Goal: Transaction & Acquisition: Purchase product/service

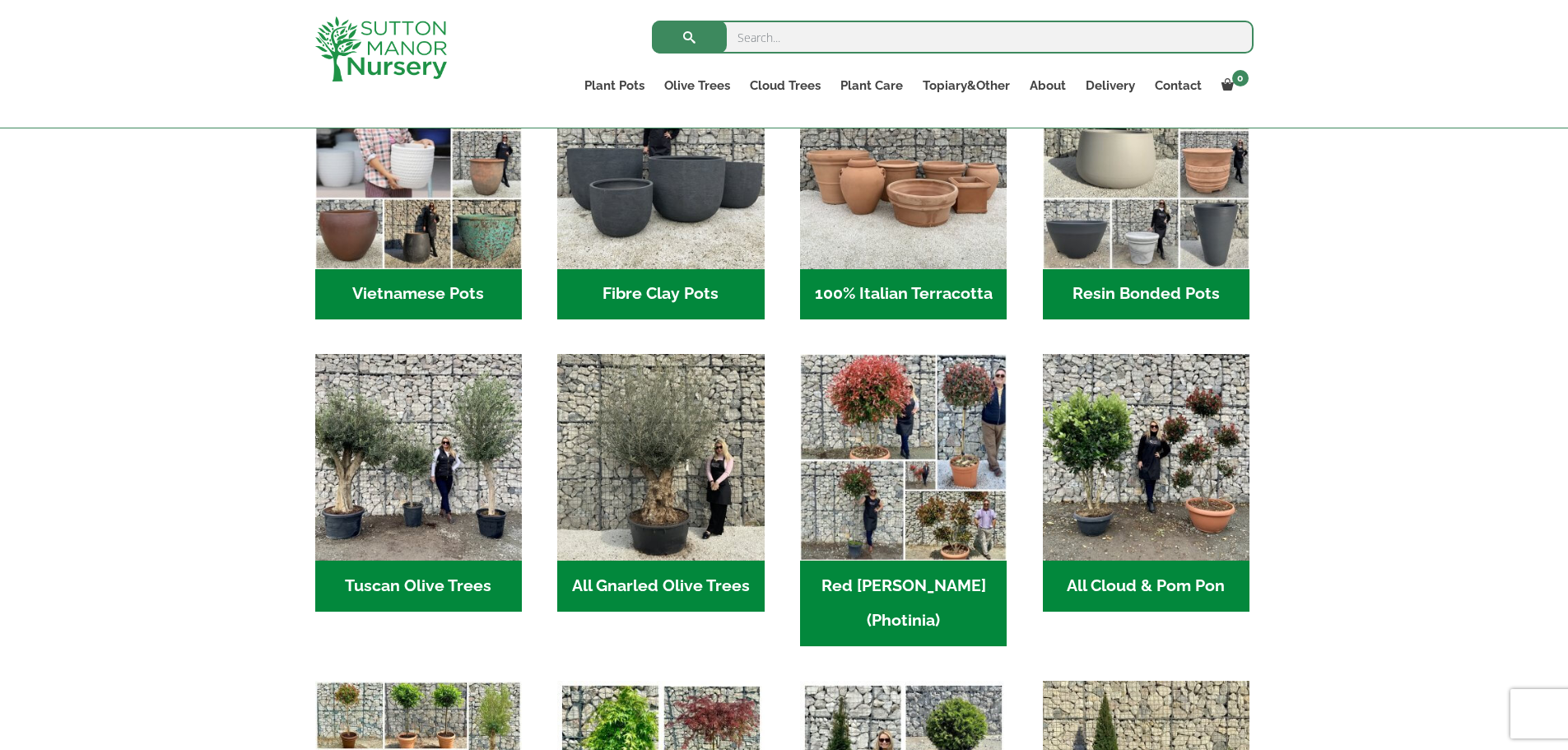
scroll to position [629, 0]
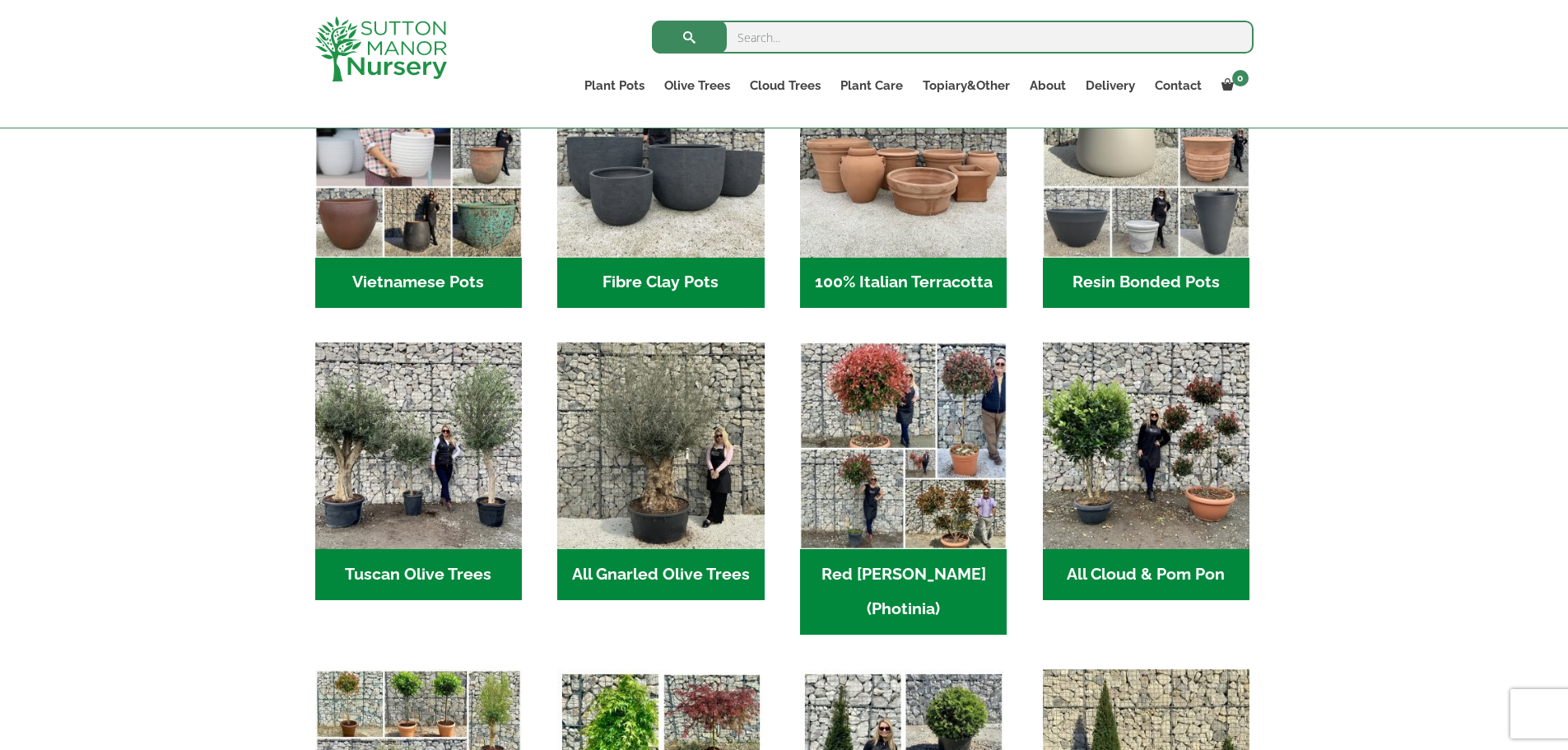
click at [1132, 274] on h2 "Resin Bonded Pots (212)" at bounding box center [1145, 283] width 207 height 51
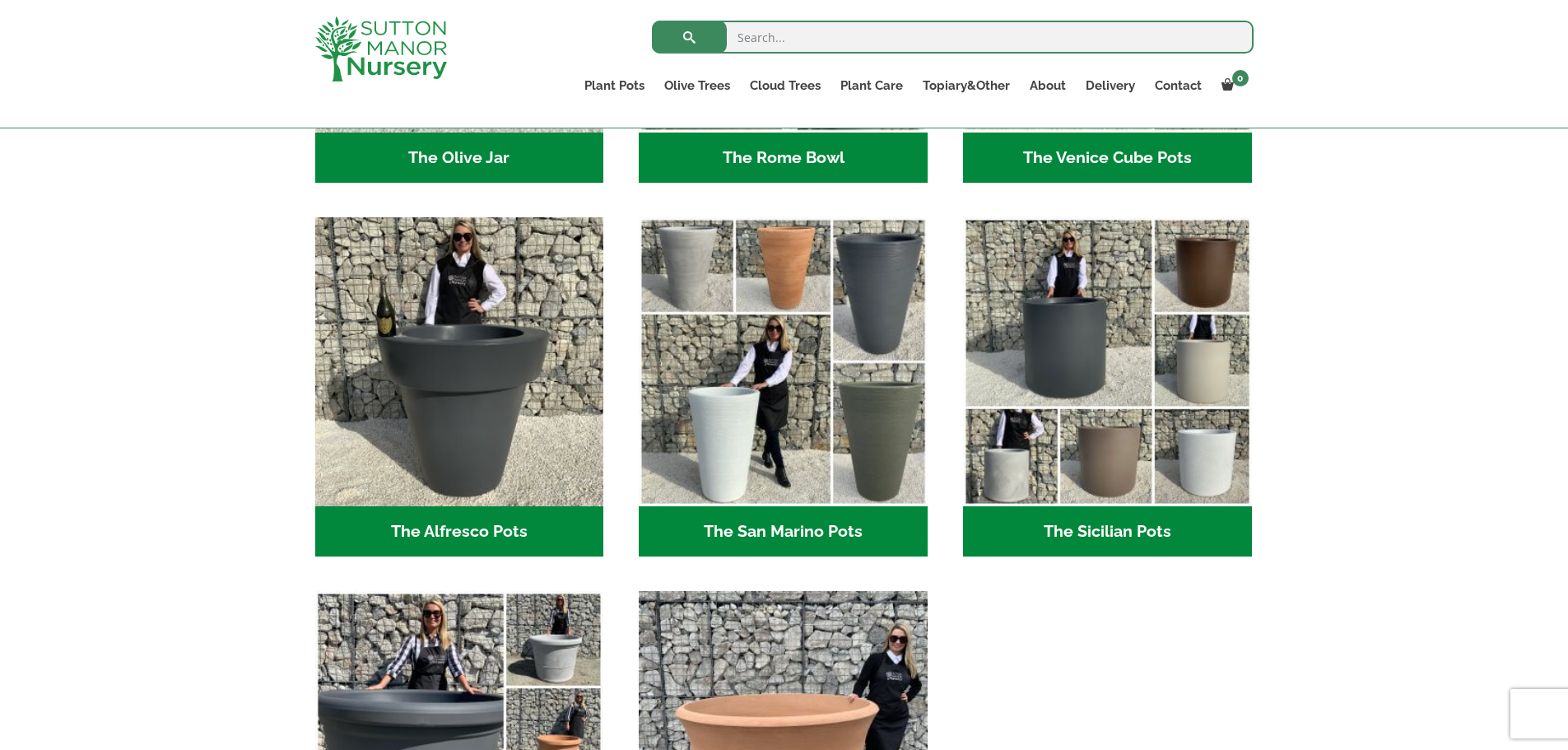
scroll to position [1863, 0]
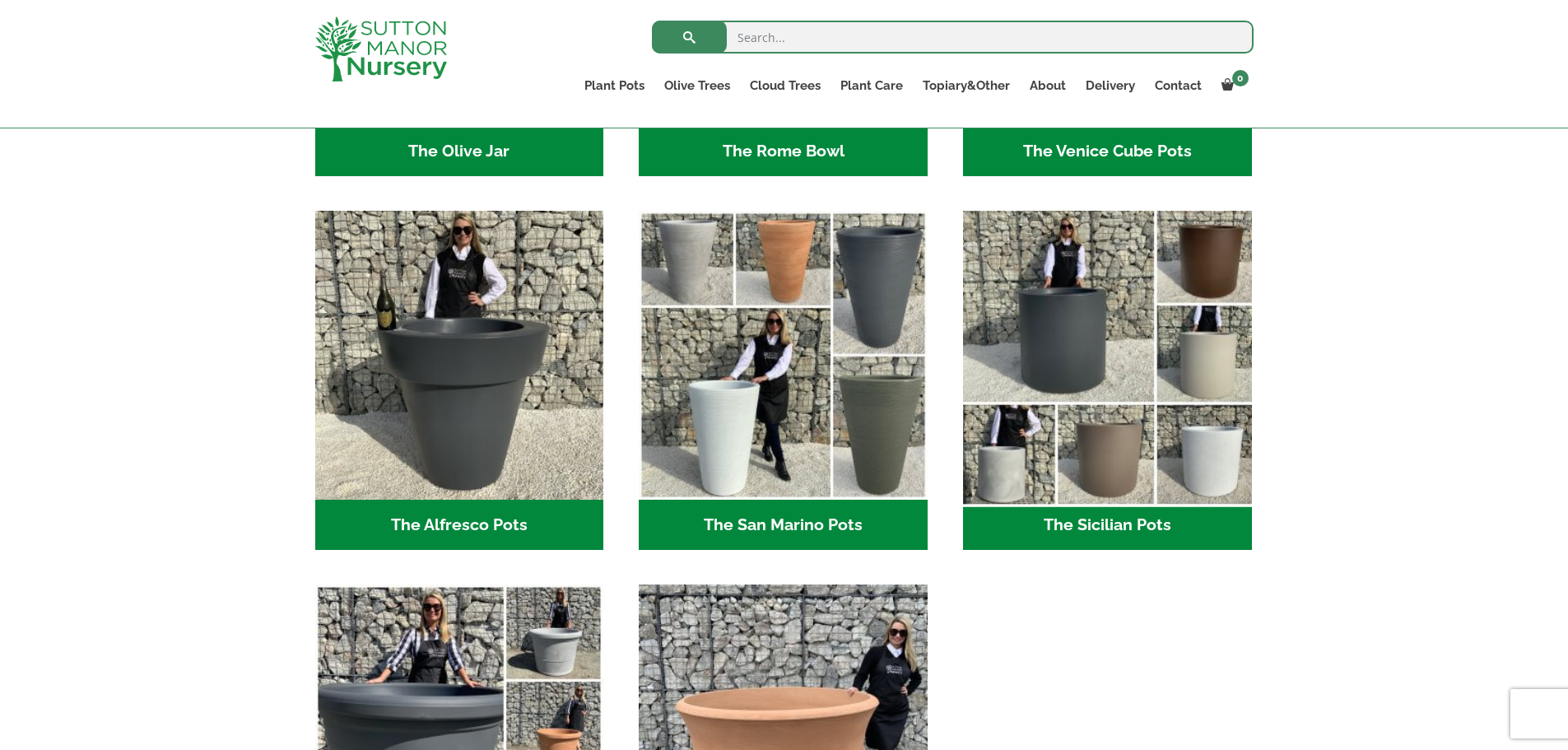
click at [1121, 435] on img "Visit product category The Sicilian Pots" at bounding box center [1107, 356] width 303 height 303
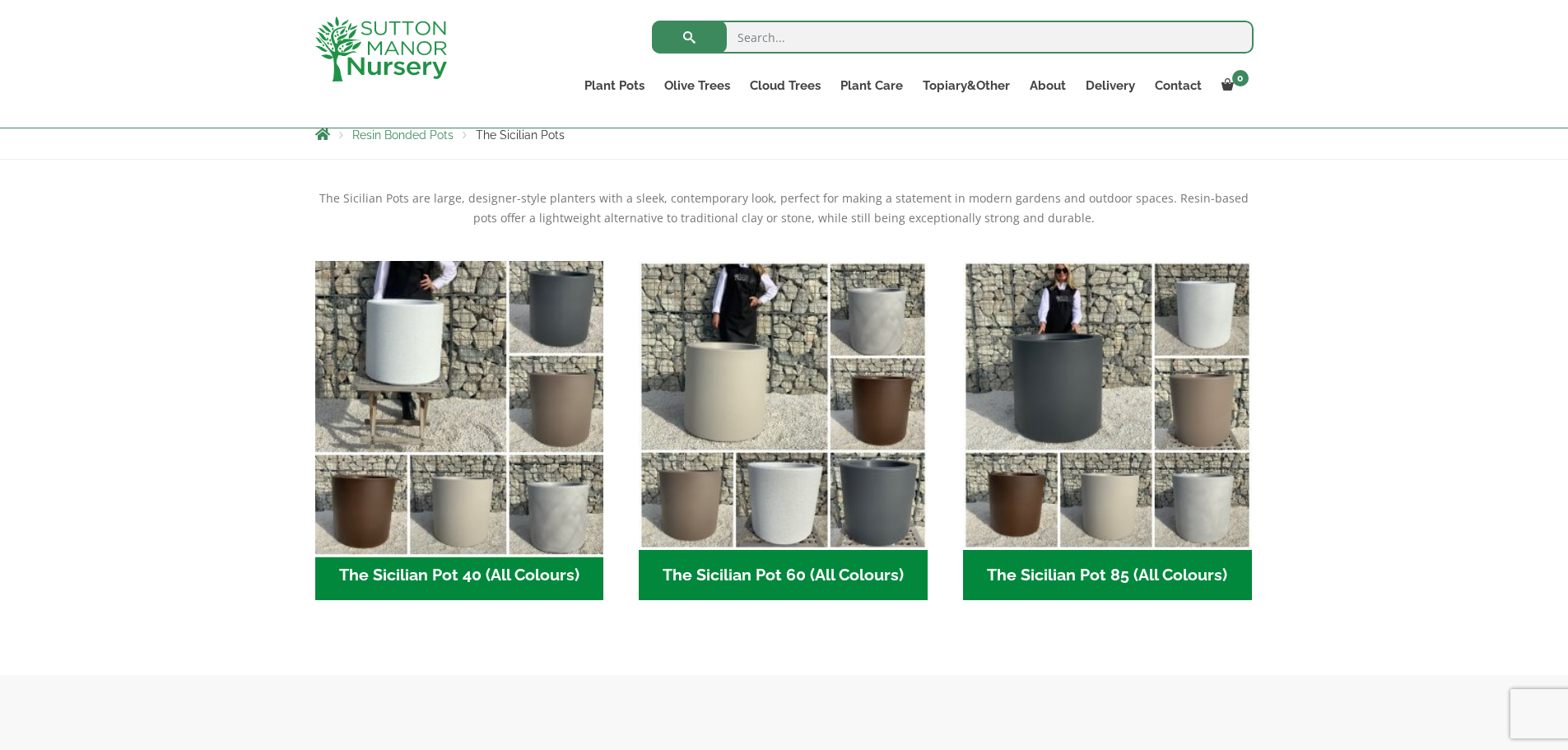
click at [456, 511] on img "Visit product category The Sicilian Pot 40 (All Colours)" at bounding box center [460, 405] width 303 height 303
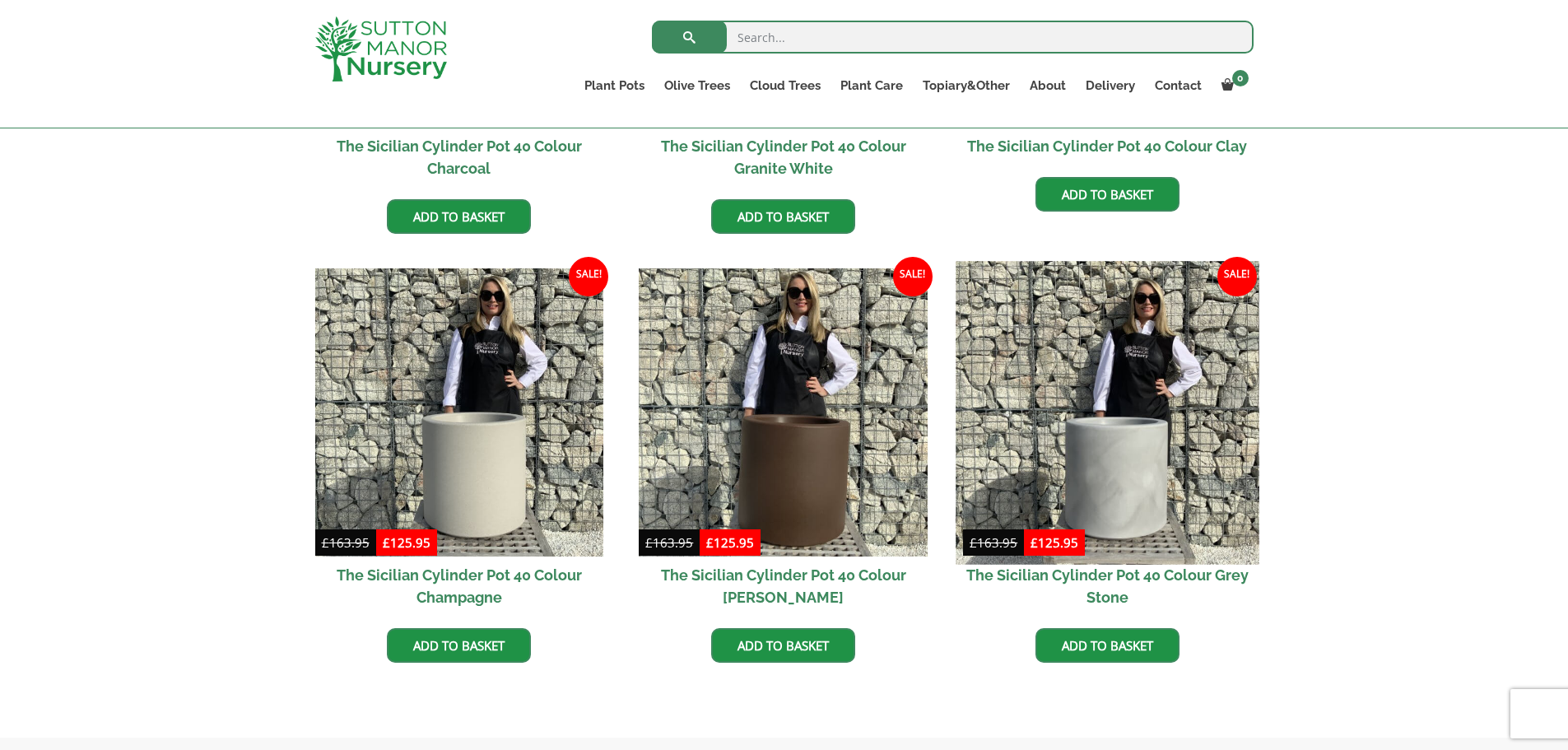
scroll to position [711, 0]
click at [1129, 478] on img at bounding box center [1107, 411] width 303 height 303
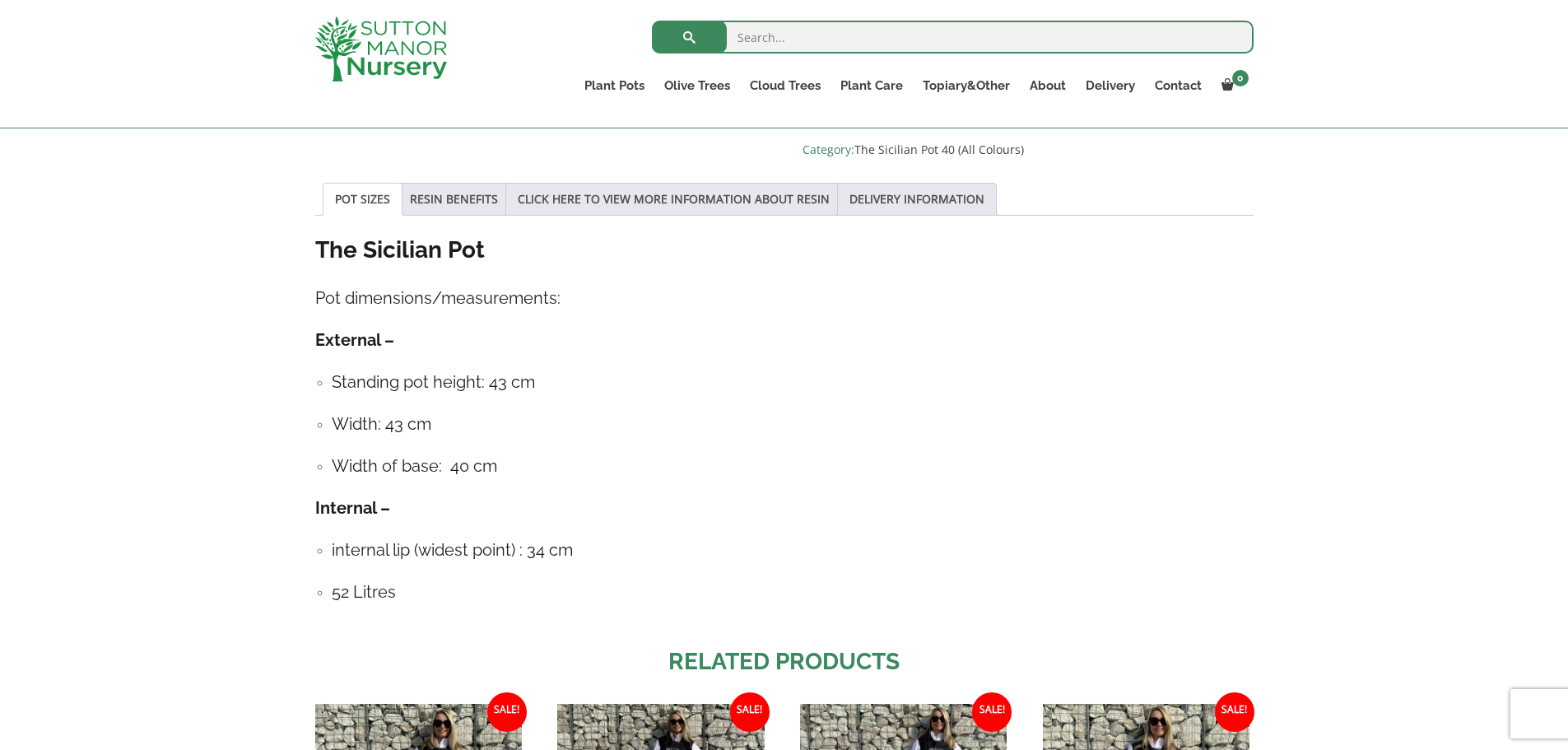
scroll to position [1129, 0]
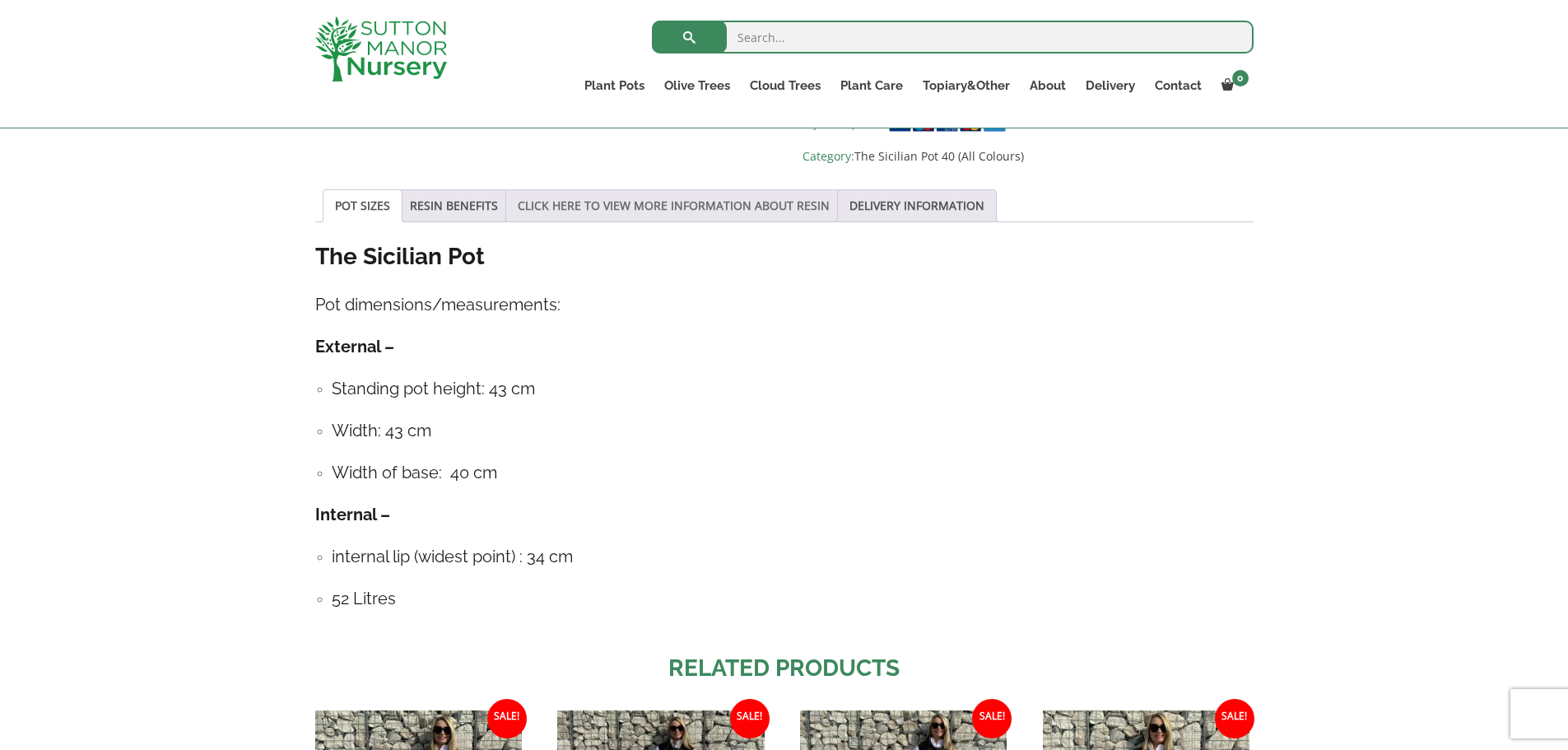
click at [675, 190] on link "CLICK HERE TO VIEW MORE INFORMATION ABOUT RESIN" at bounding box center [674, 206] width 312 height 32
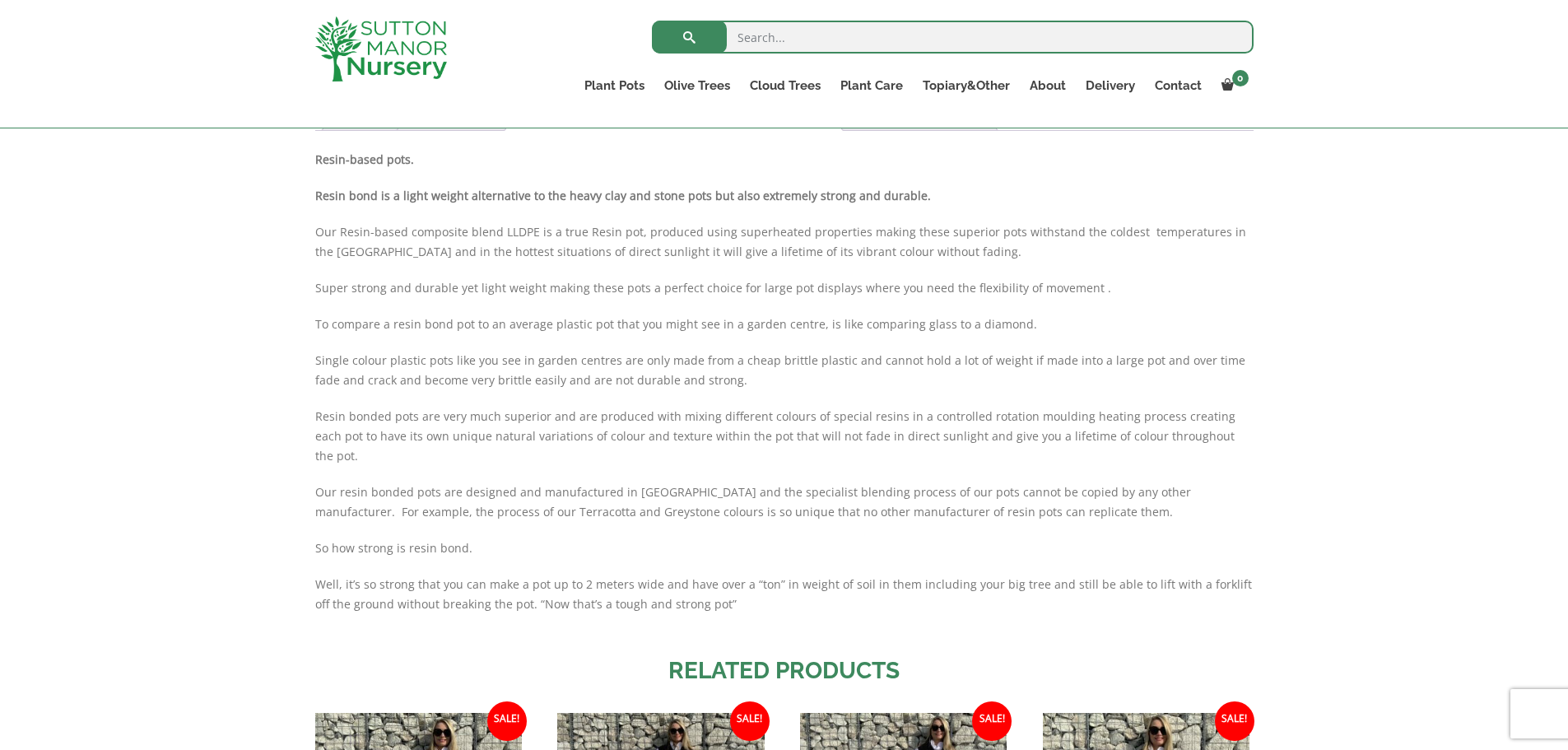
scroll to position [1234, 0]
